Goal: Find specific page/section: Find specific page/section

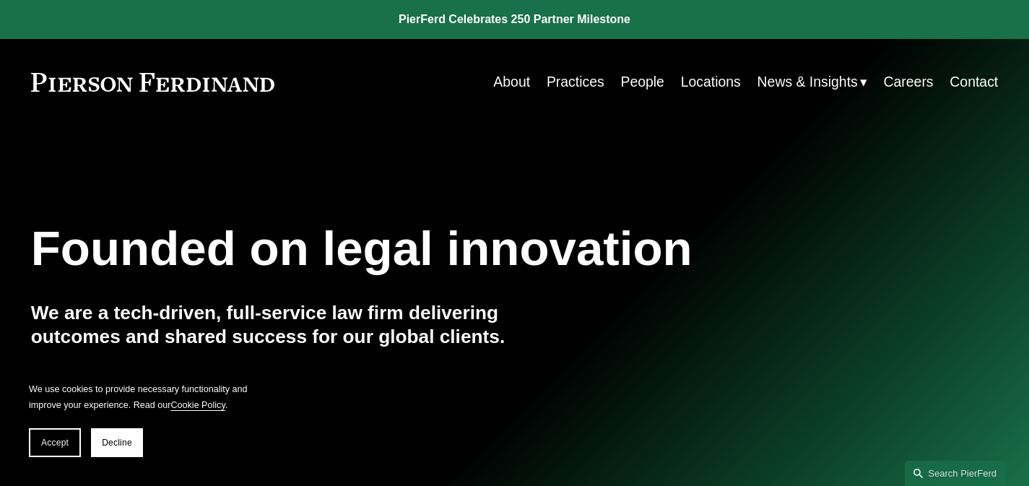
click at [645, 88] on link "People" at bounding box center [641, 82] width 43 height 28
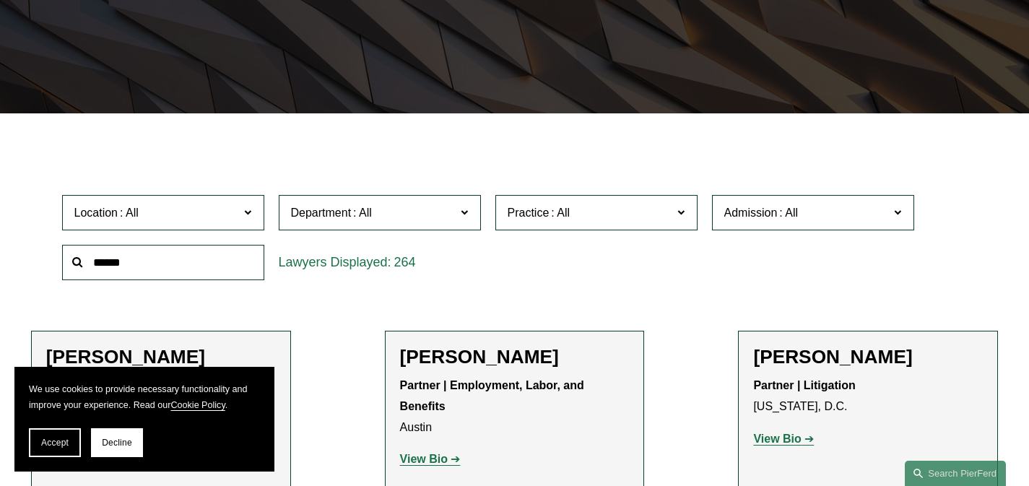
scroll to position [639, 0]
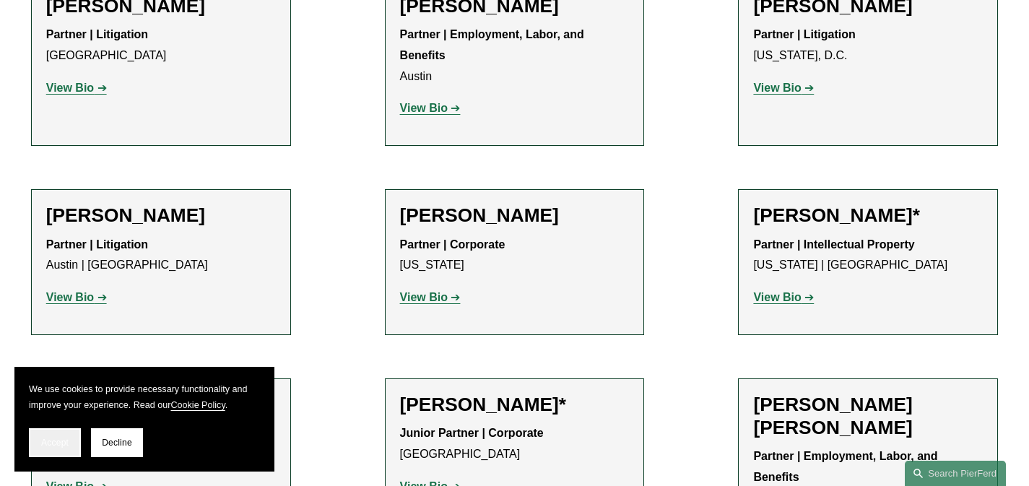
click at [35, 441] on button "Accept" at bounding box center [55, 442] width 52 height 29
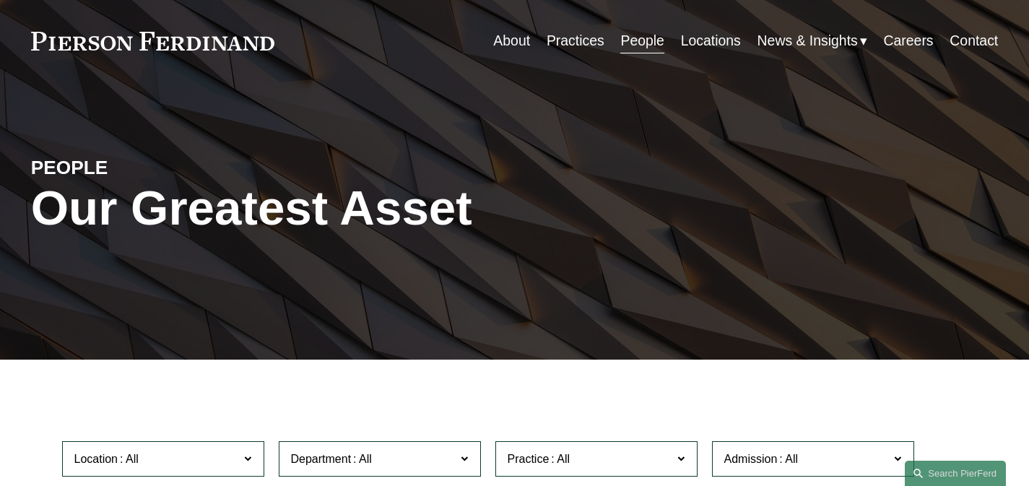
scroll to position [0, 0]
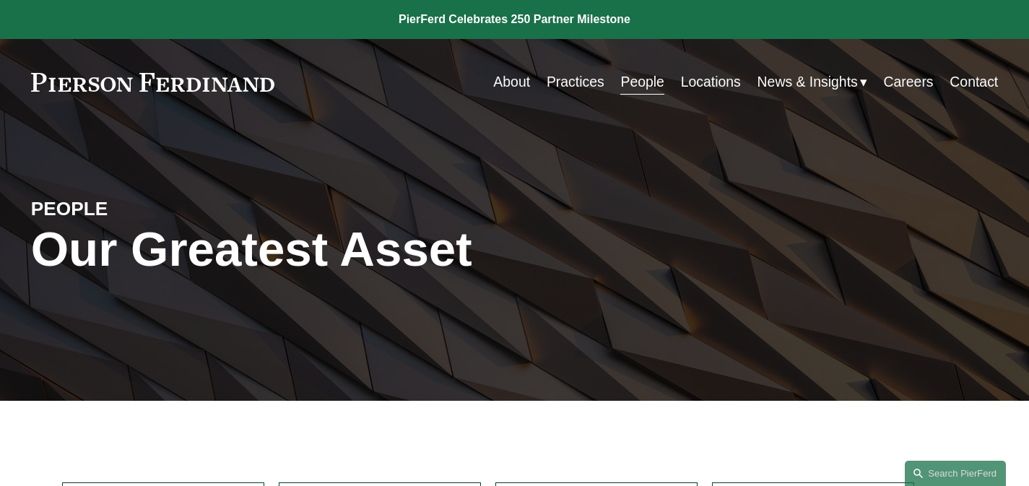
click at [916, 79] on link "Careers" at bounding box center [909, 82] width 50 height 28
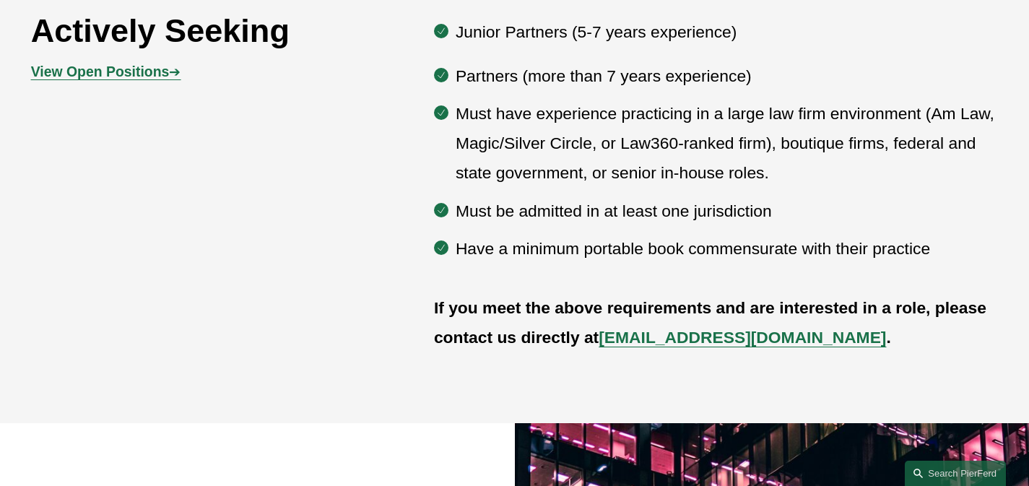
scroll to position [763, 0]
